Goal: Browse casually

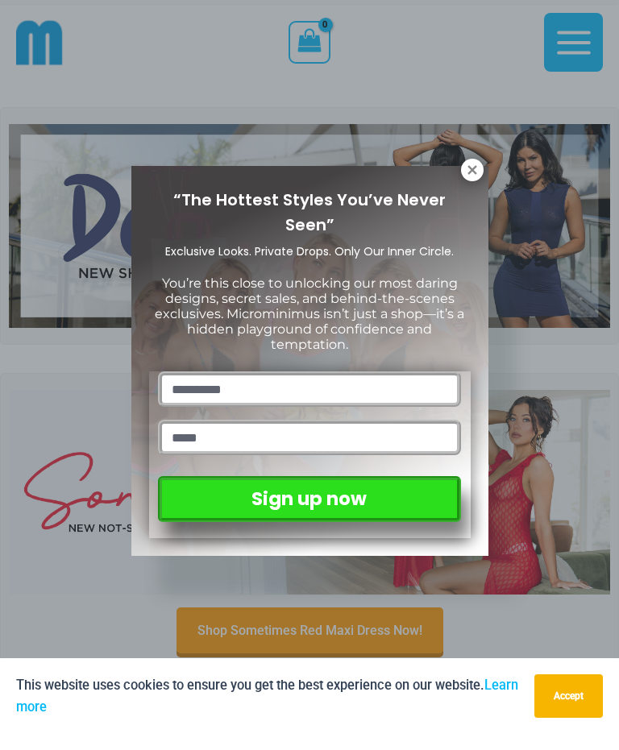
scroll to position [33, 0]
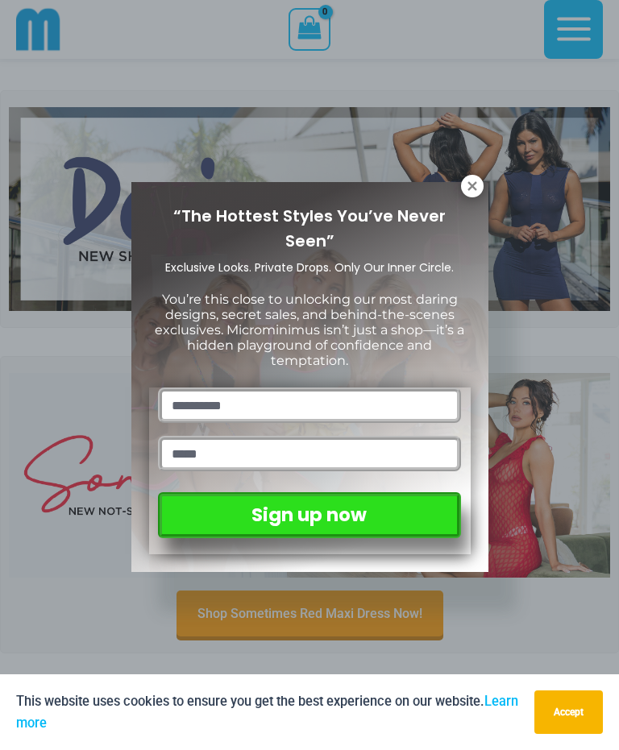
click at [474, 184] on icon at bounding box center [471, 185] width 9 height 9
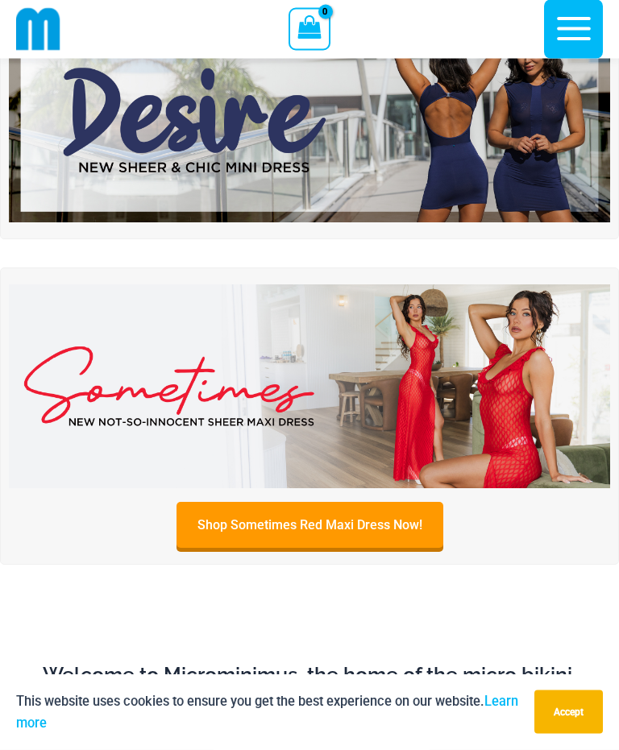
scroll to position [0, 0]
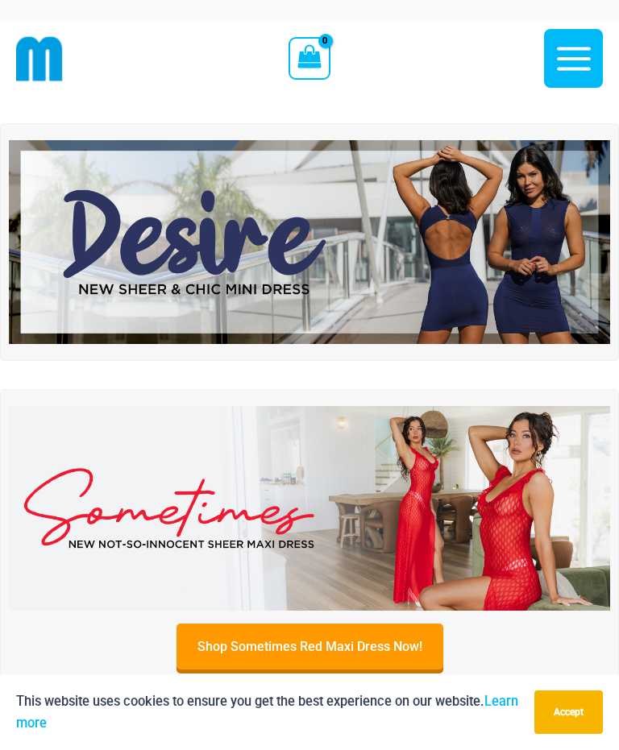
click at [536, 511] on img at bounding box center [309, 508] width 601 height 205
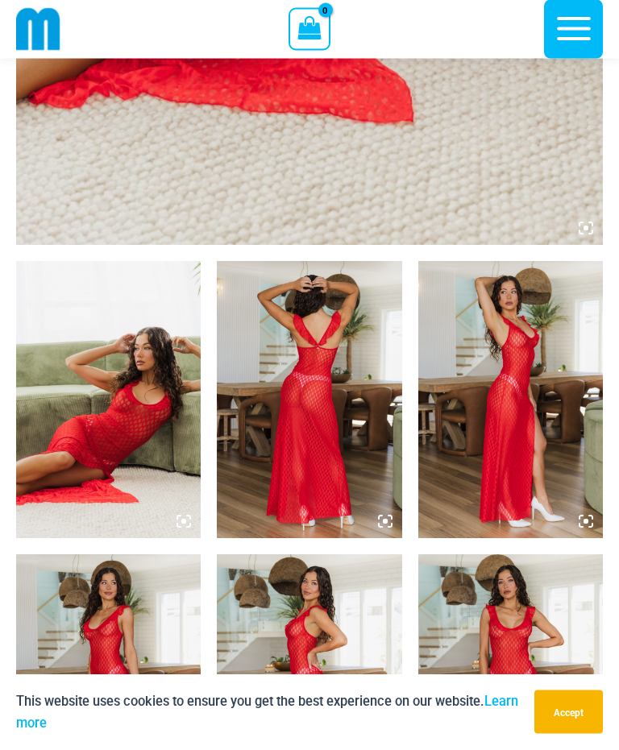
scroll to position [737, 0]
click at [122, 373] on img at bounding box center [108, 399] width 184 height 277
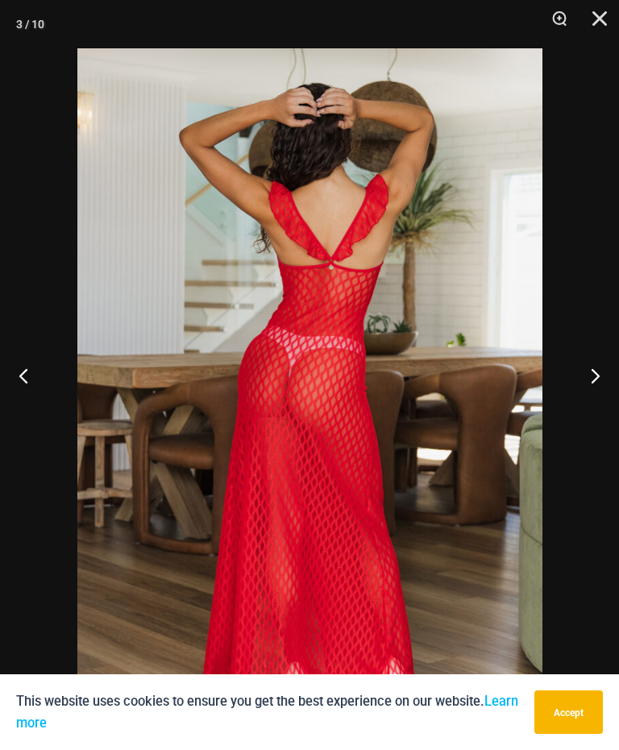
click at [126, 265] on img at bounding box center [309, 396] width 465 height 697
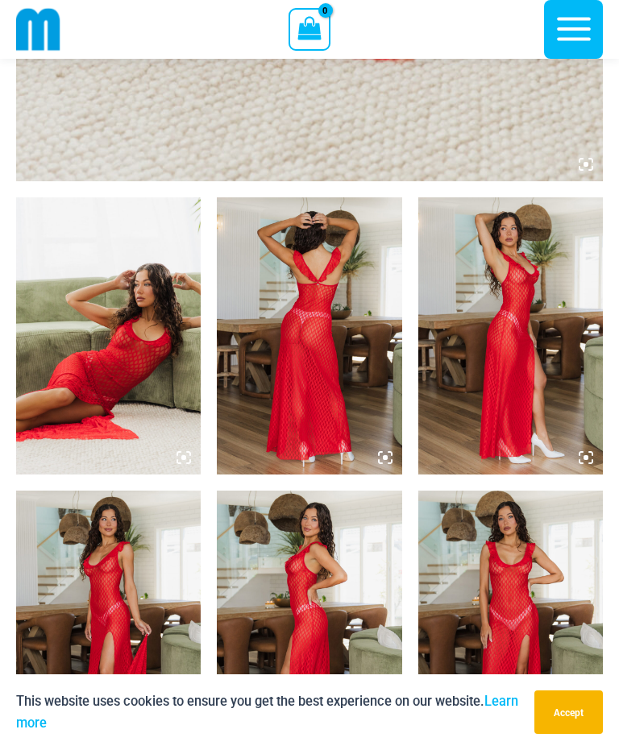
scroll to position [787, 0]
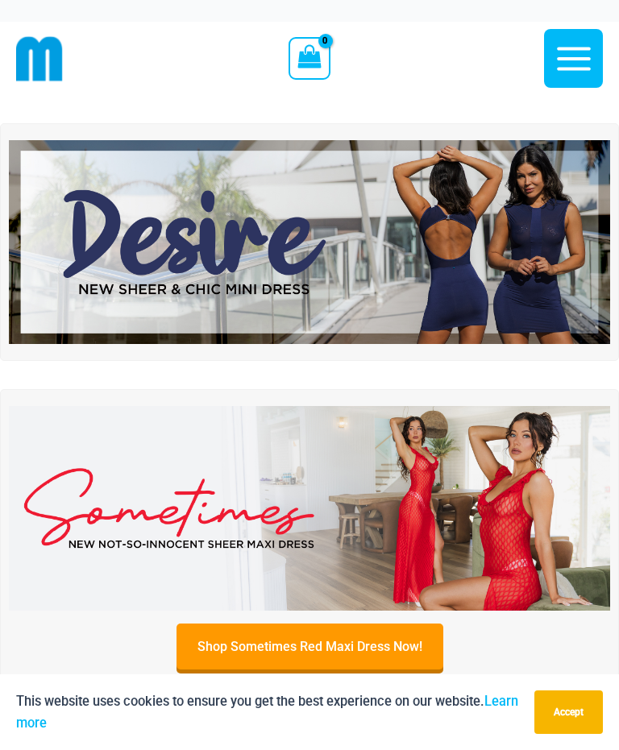
click at [244, 252] on img at bounding box center [309, 242] width 601 height 205
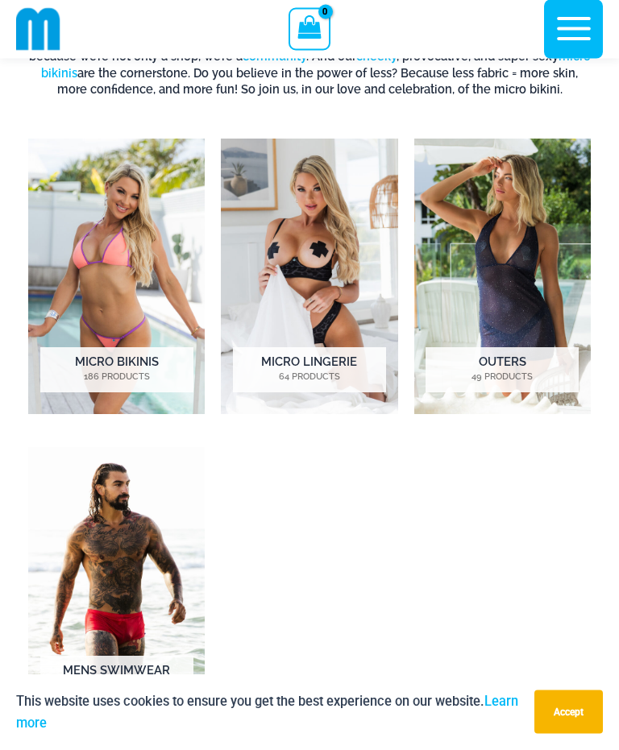
scroll to position [793, 0]
click at [288, 290] on img "Visit product category Micro Lingerie" at bounding box center [309, 276] width 176 height 275
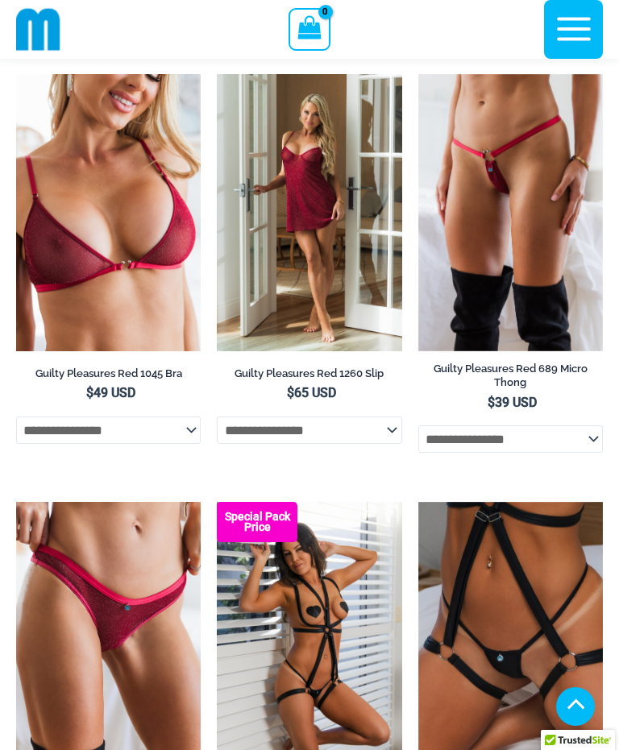
scroll to position [631, 0]
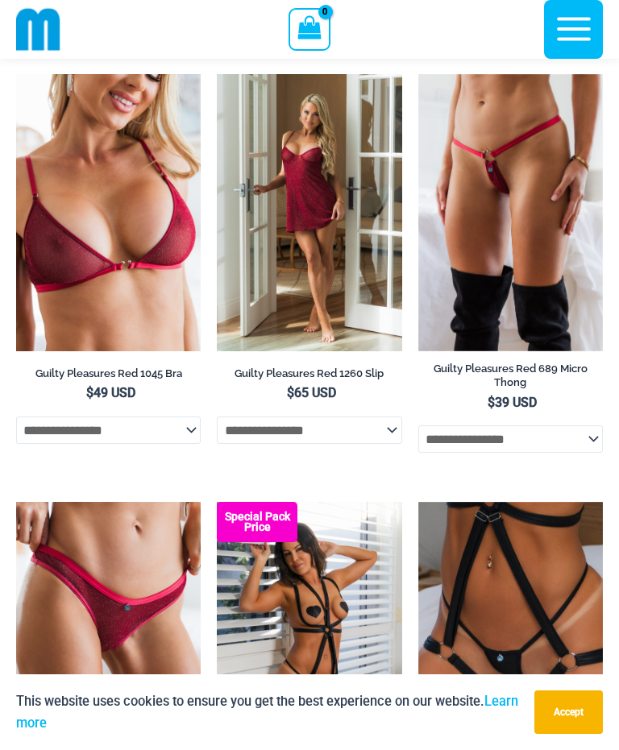
click at [418, 74] on img at bounding box center [418, 74] width 0 height 0
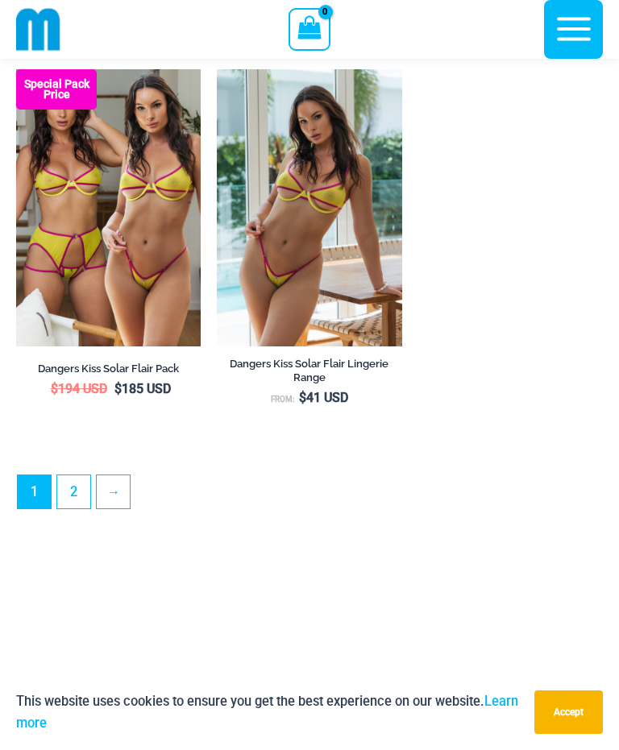
scroll to position [4363, 0]
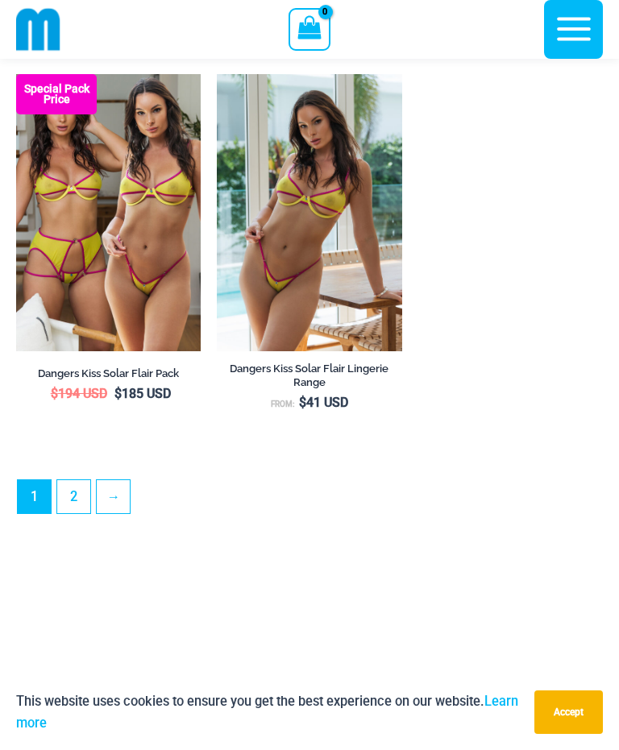
click at [69, 512] on link "2" at bounding box center [73, 496] width 33 height 33
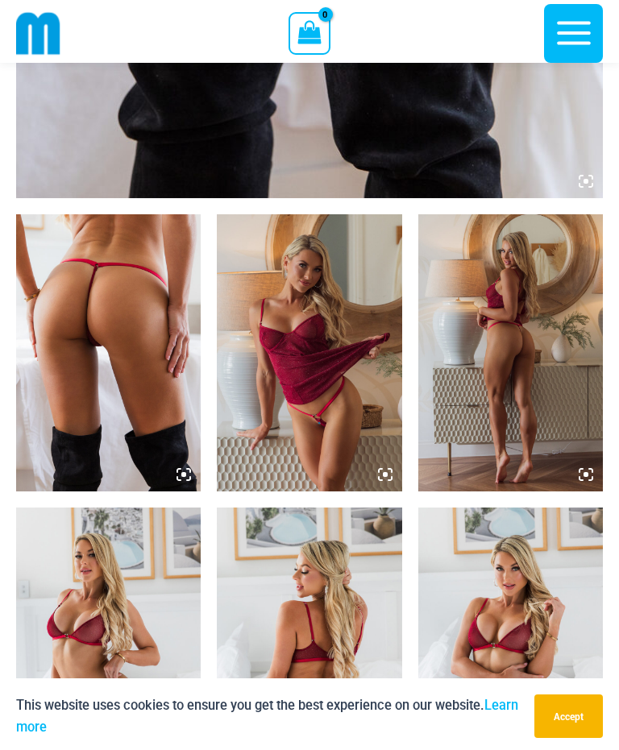
scroll to position [784, 0]
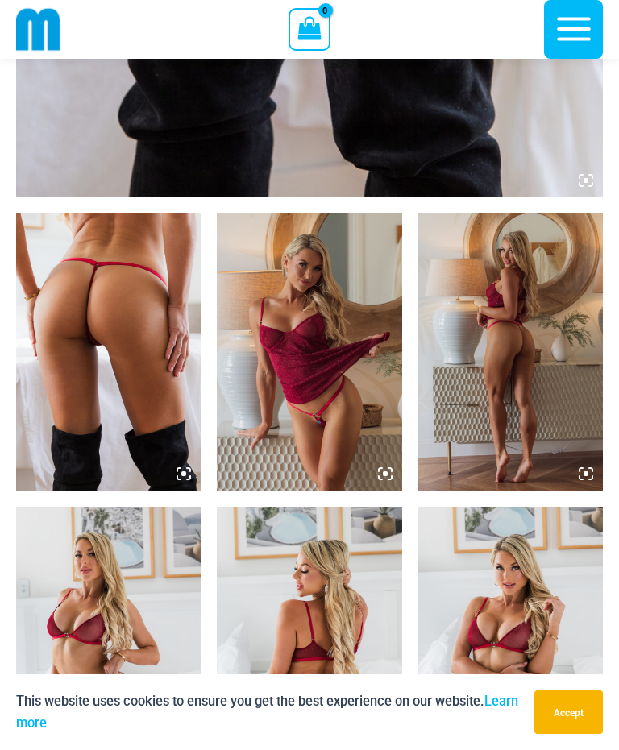
click at [97, 339] on img at bounding box center [108, 351] width 184 height 277
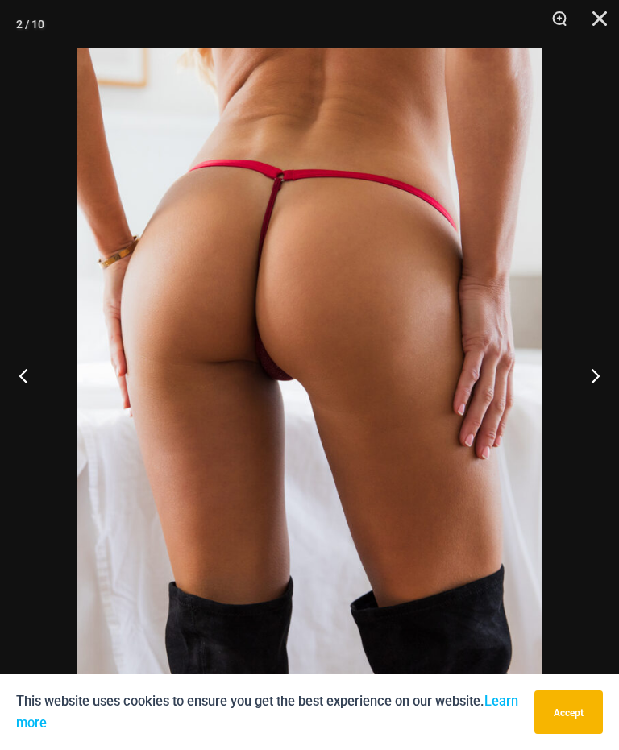
click at [599, 19] on button "Close" at bounding box center [593, 24] width 40 height 48
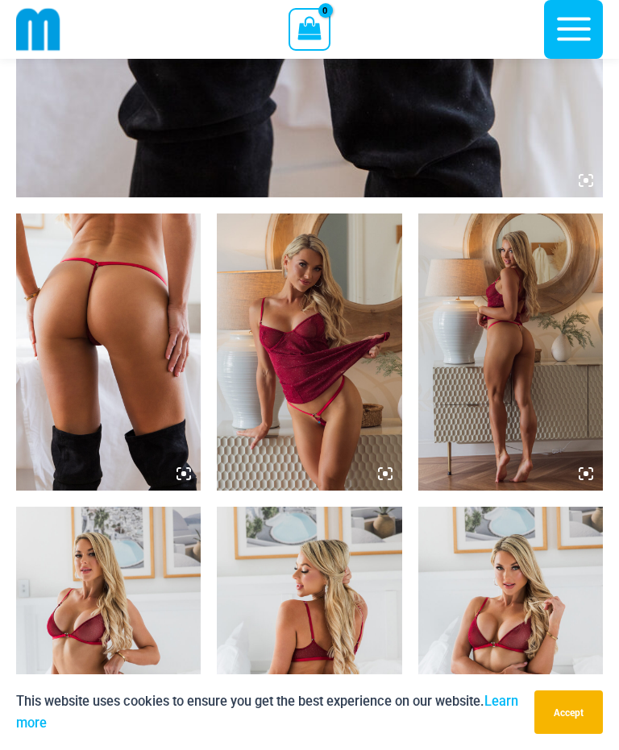
click at [264, 294] on img at bounding box center [309, 351] width 184 height 277
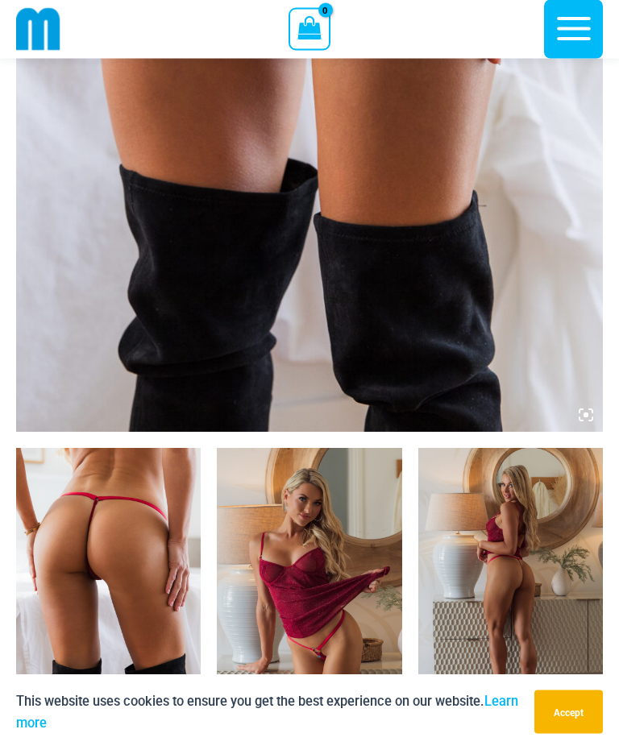
scroll to position [541, 0]
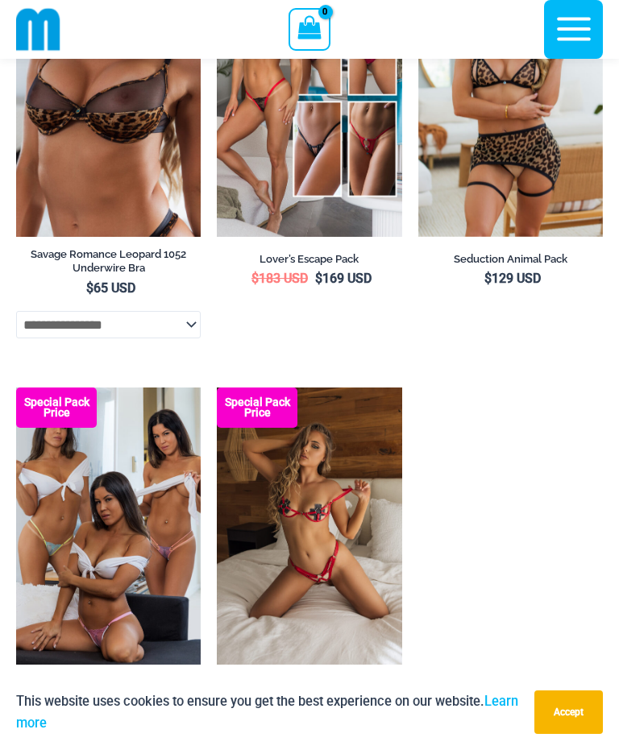
scroll to position [4024, 0]
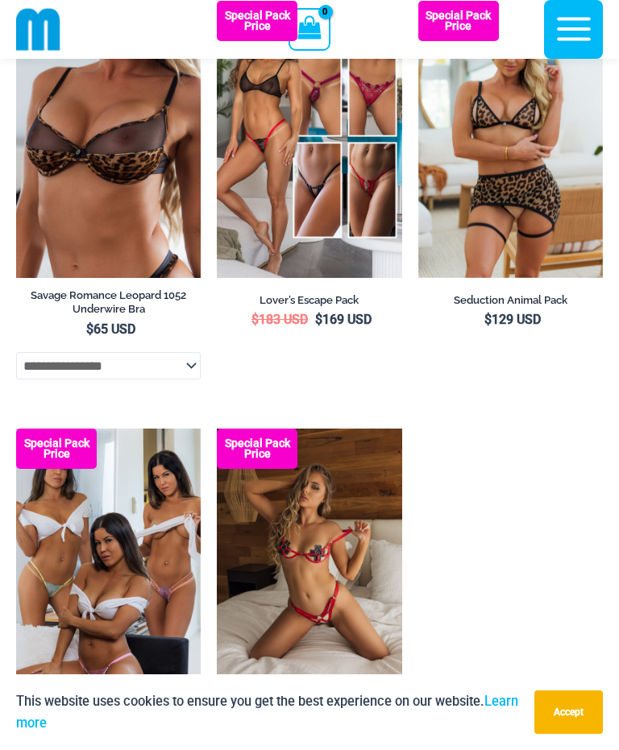
click at [40, 23] on img at bounding box center [38, 29] width 44 height 44
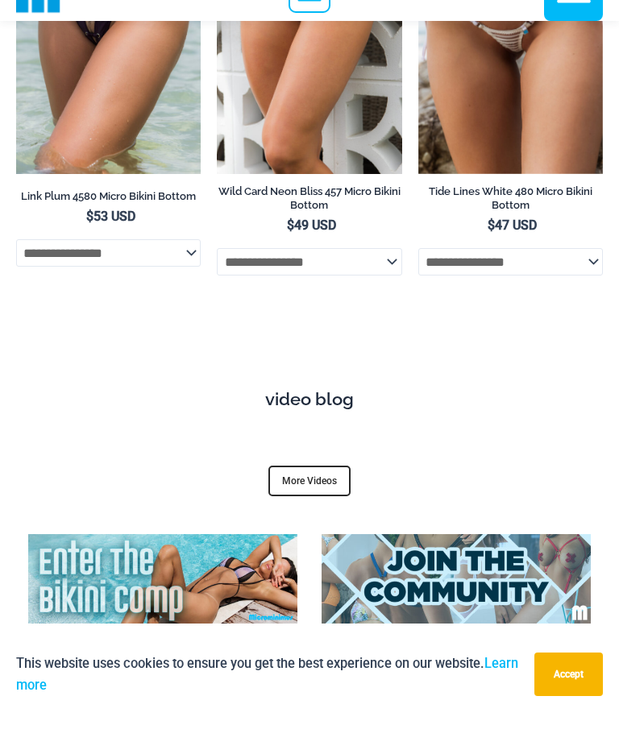
scroll to position [6529, 0]
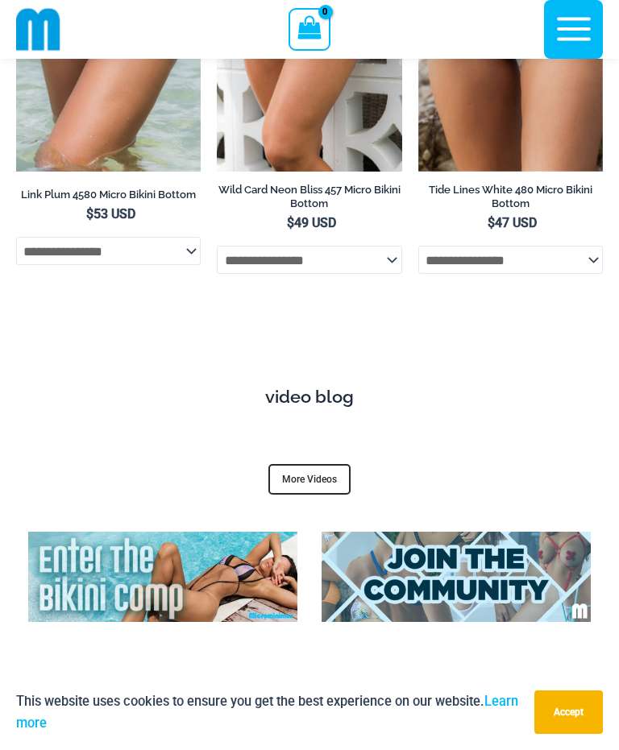
click at [308, 464] on link "More Videos" at bounding box center [309, 479] width 82 height 31
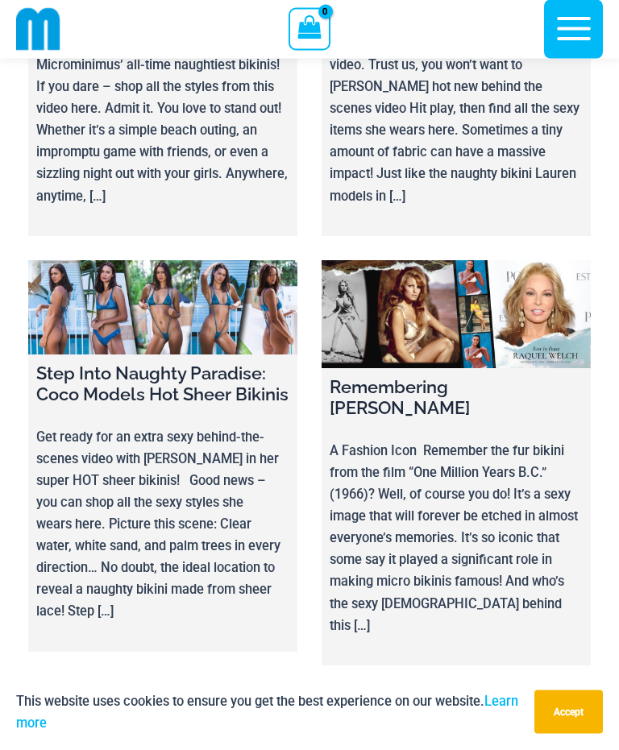
scroll to position [16183, 0]
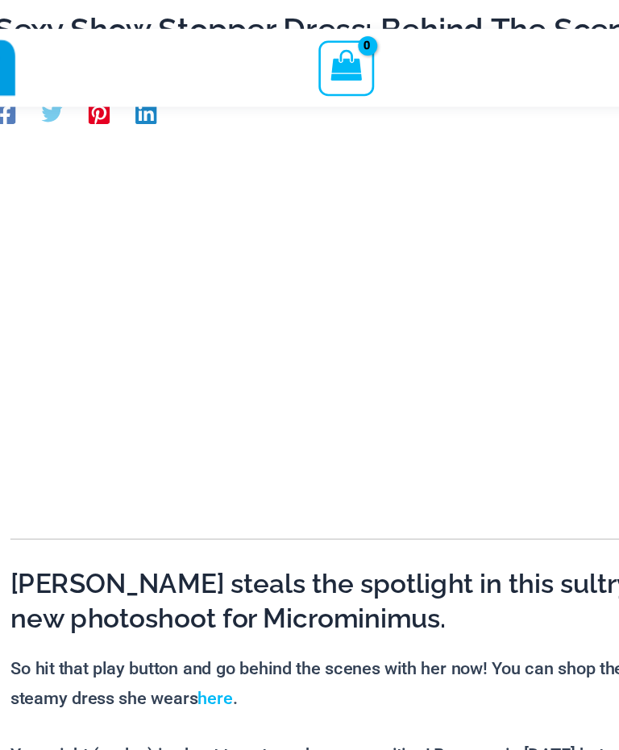
scroll to position [111, 0]
